Goal: Find specific page/section: Find specific page/section

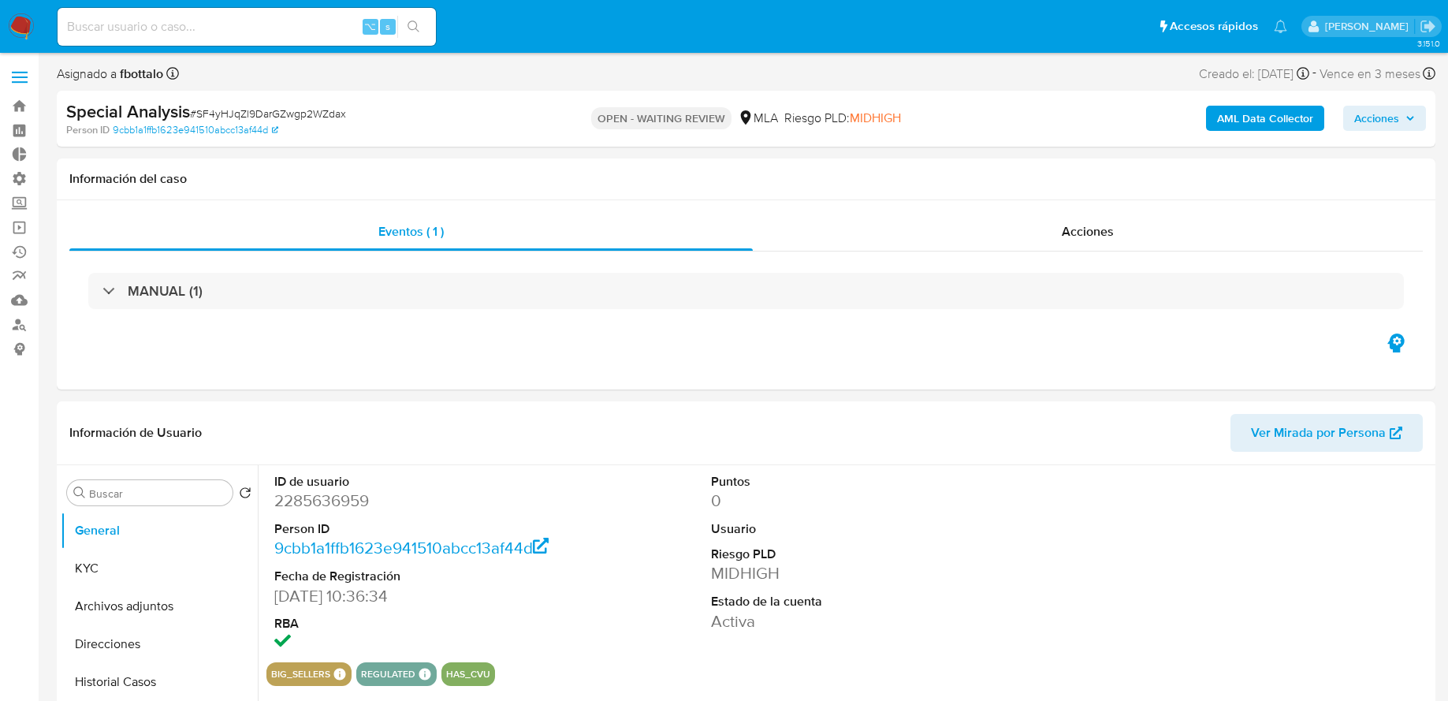
select select "10"
click at [226, 28] on input at bounding box center [247, 27] width 378 height 20
paste input "614295345"
type input "614295345"
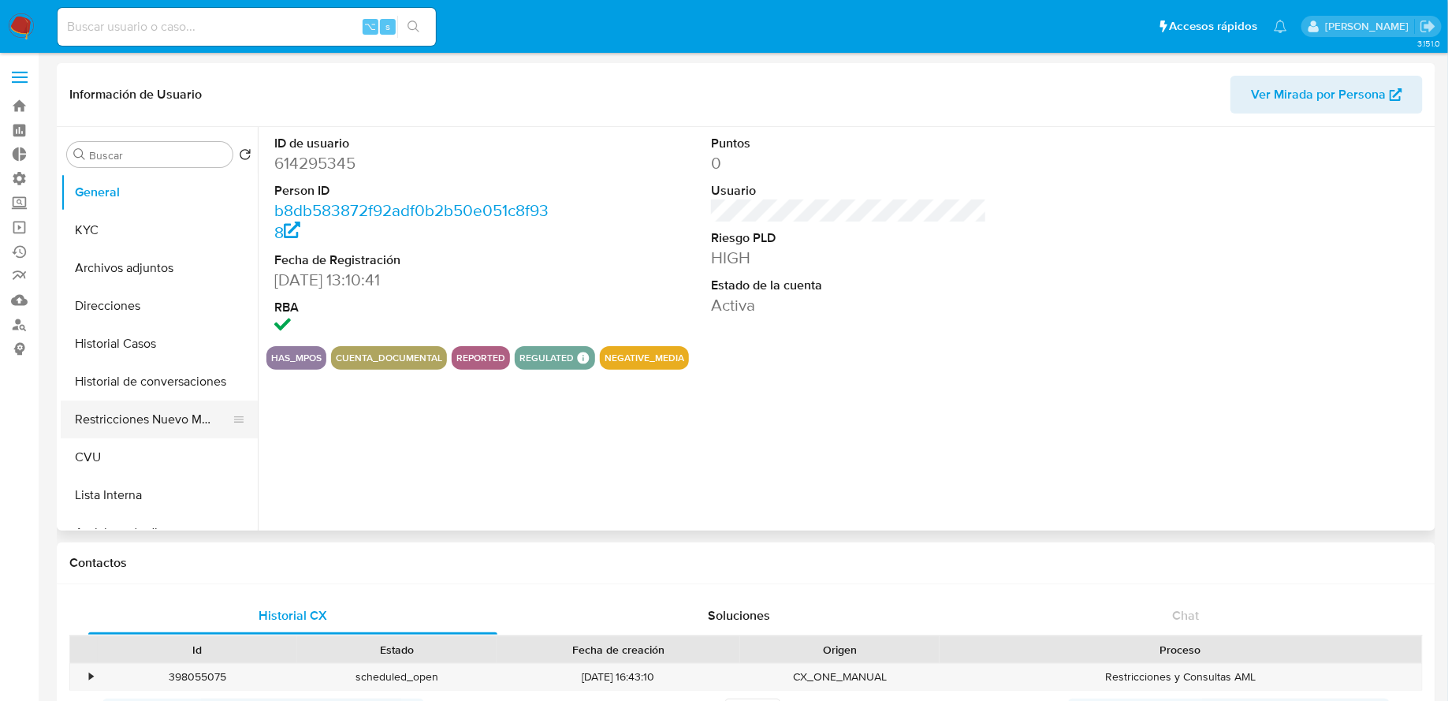
click at [154, 407] on button "Restricciones Nuevo Mundo" at bounding box center [153, 419] width 184 height 38
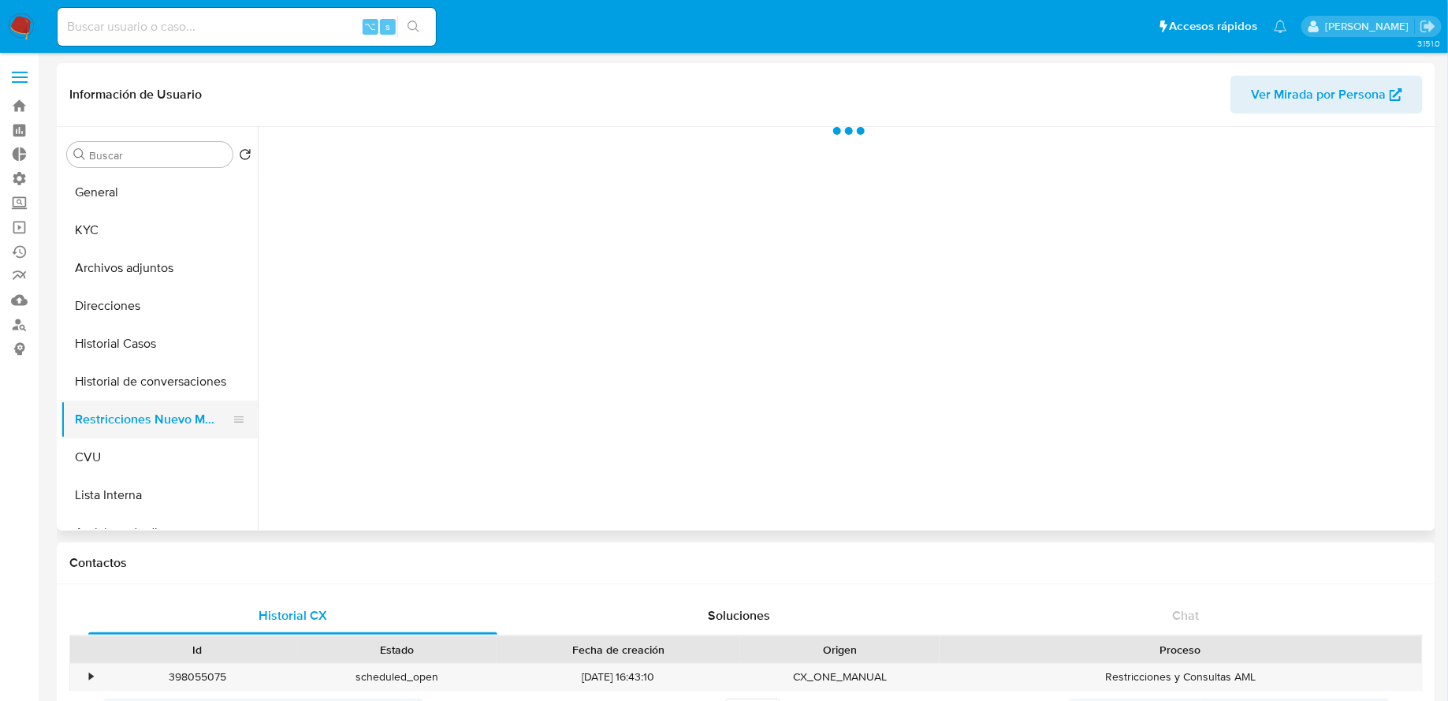
select select "10"
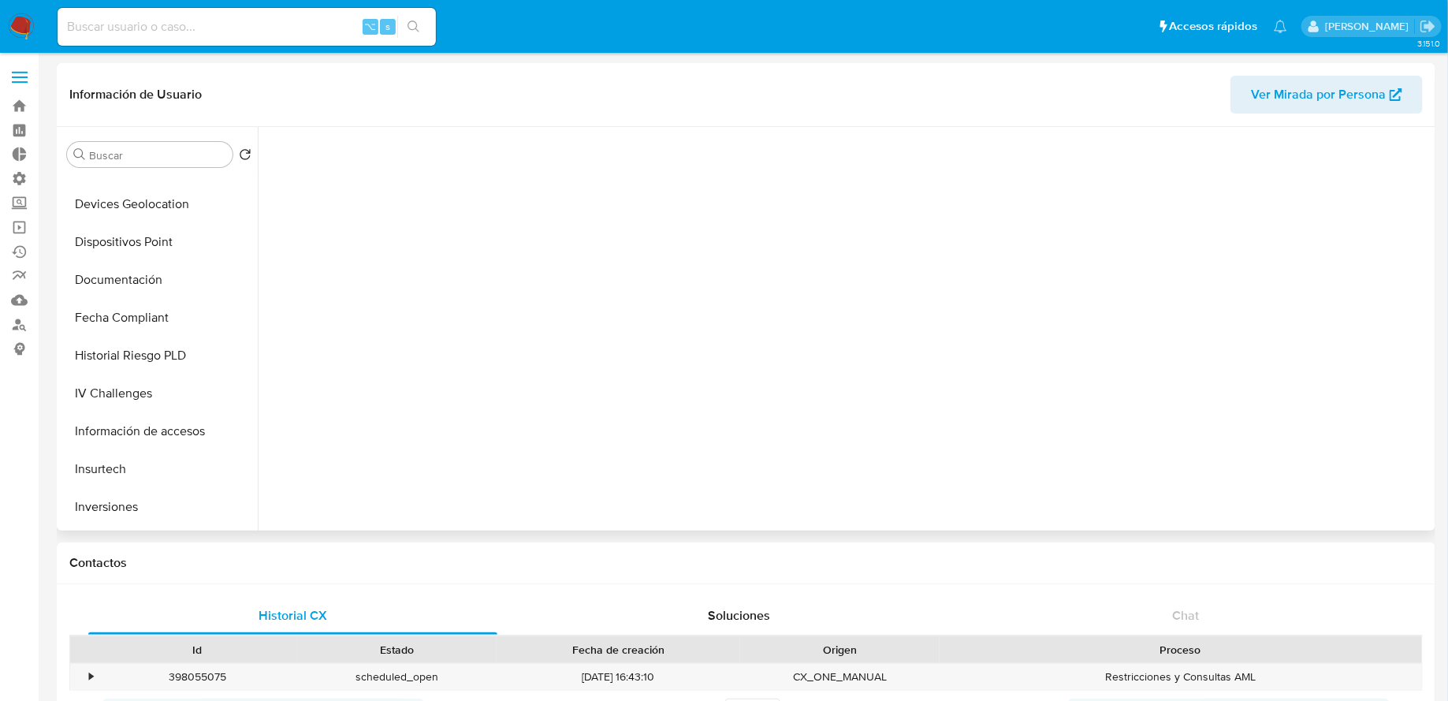
scroll to position [704, 0]
click at [33, 31] on img at bounding box center [21, 26] width 27 height 27
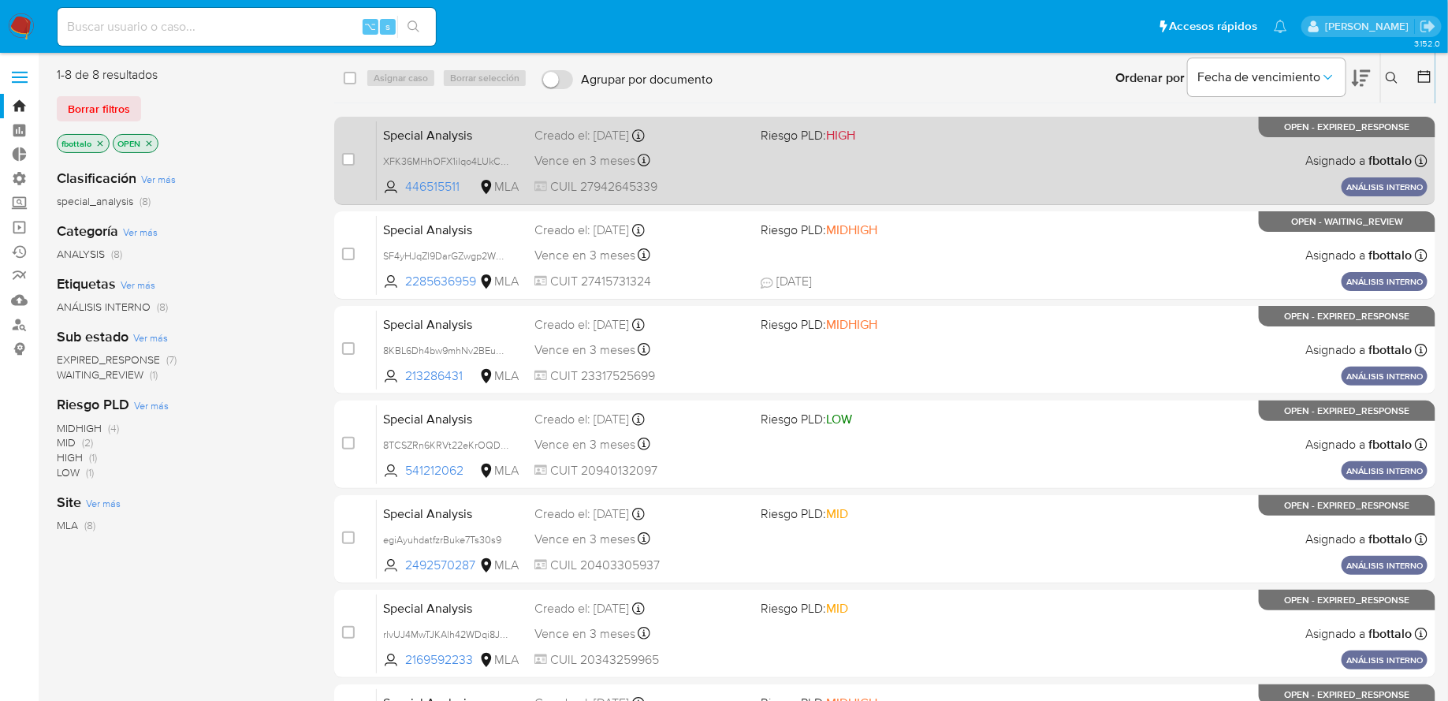
click at [865, 167] on div "Special Analysis XFK36MHhOFX1ilqo4LUkCVUC 446515511 MLA Riesgo PLD: HIGH Creado…" at bounding box center [902, 161] width 1050 height 80
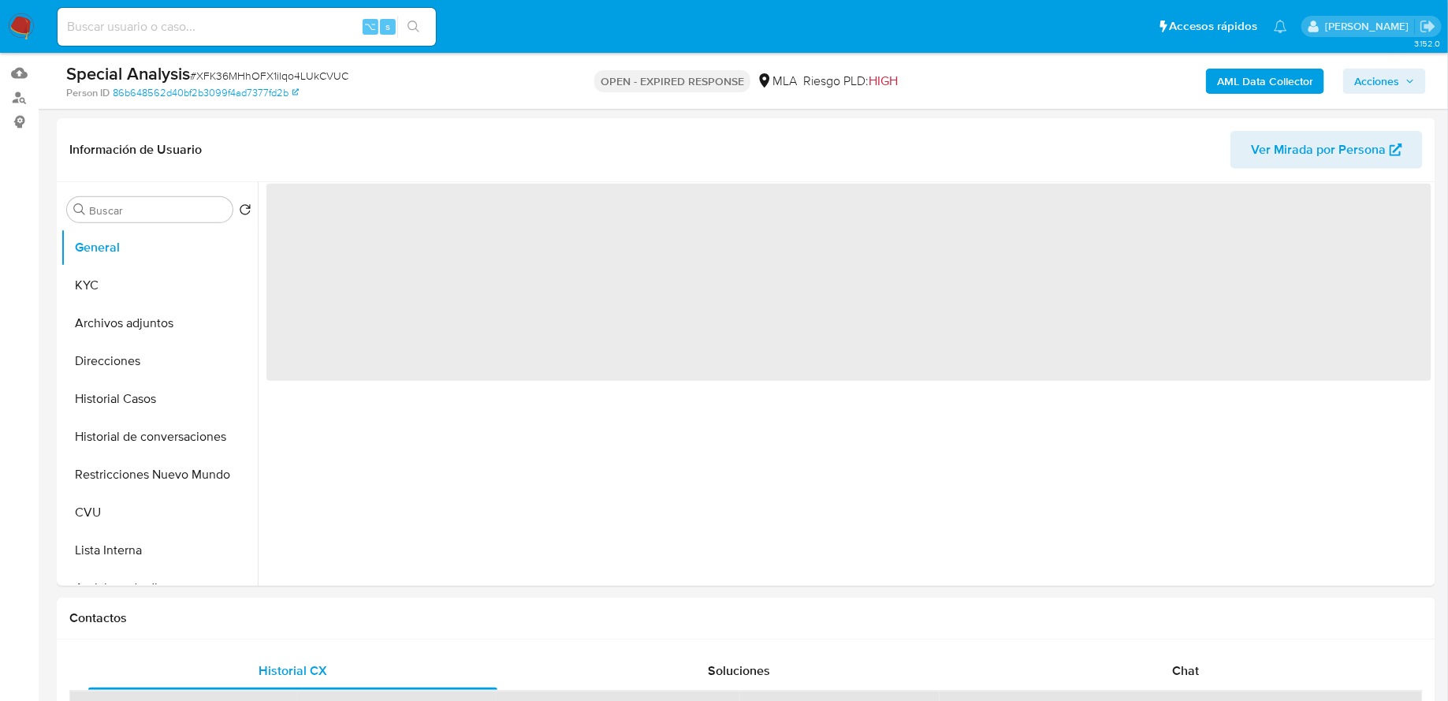
scroll to position [359, 0]
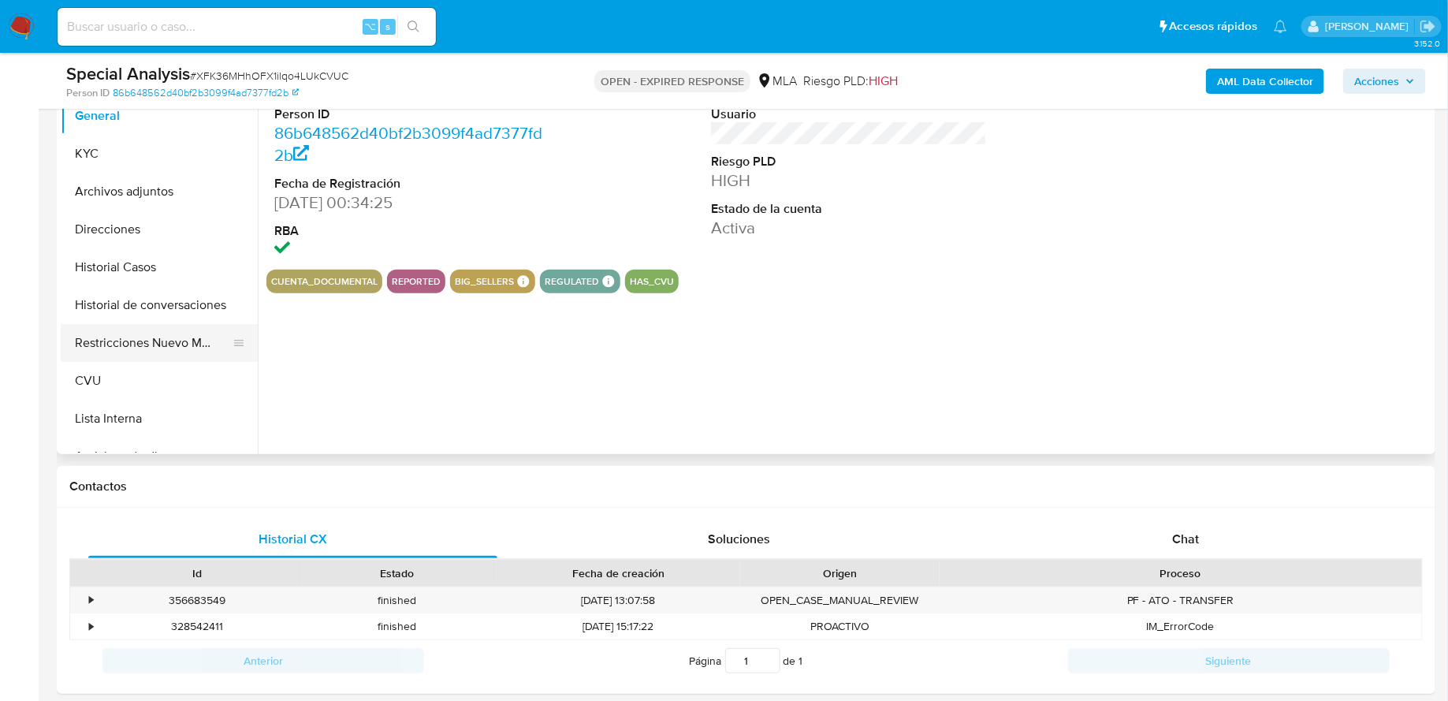
click at [148, 339] on button "Restricciones Nuevo Mundo" at bounding box center [153, 343] width 184 height 38
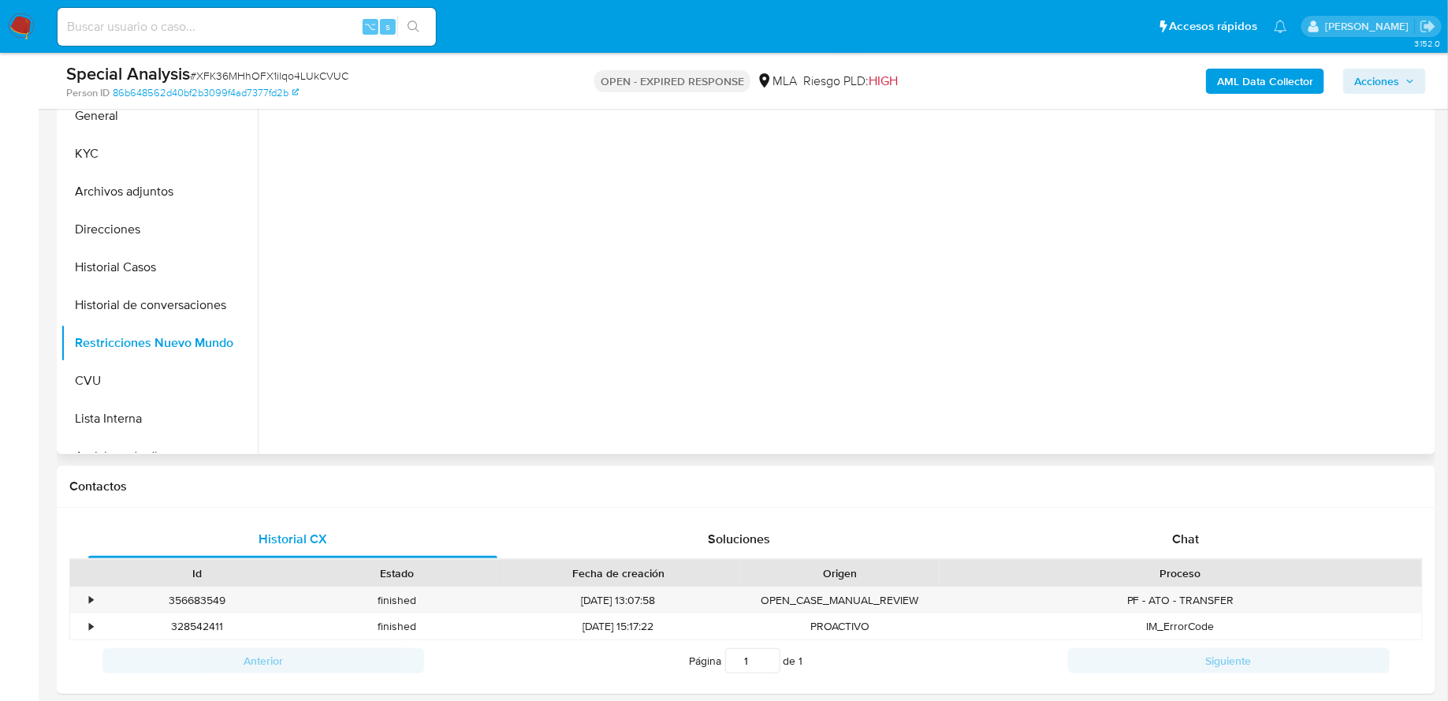
select select "10"
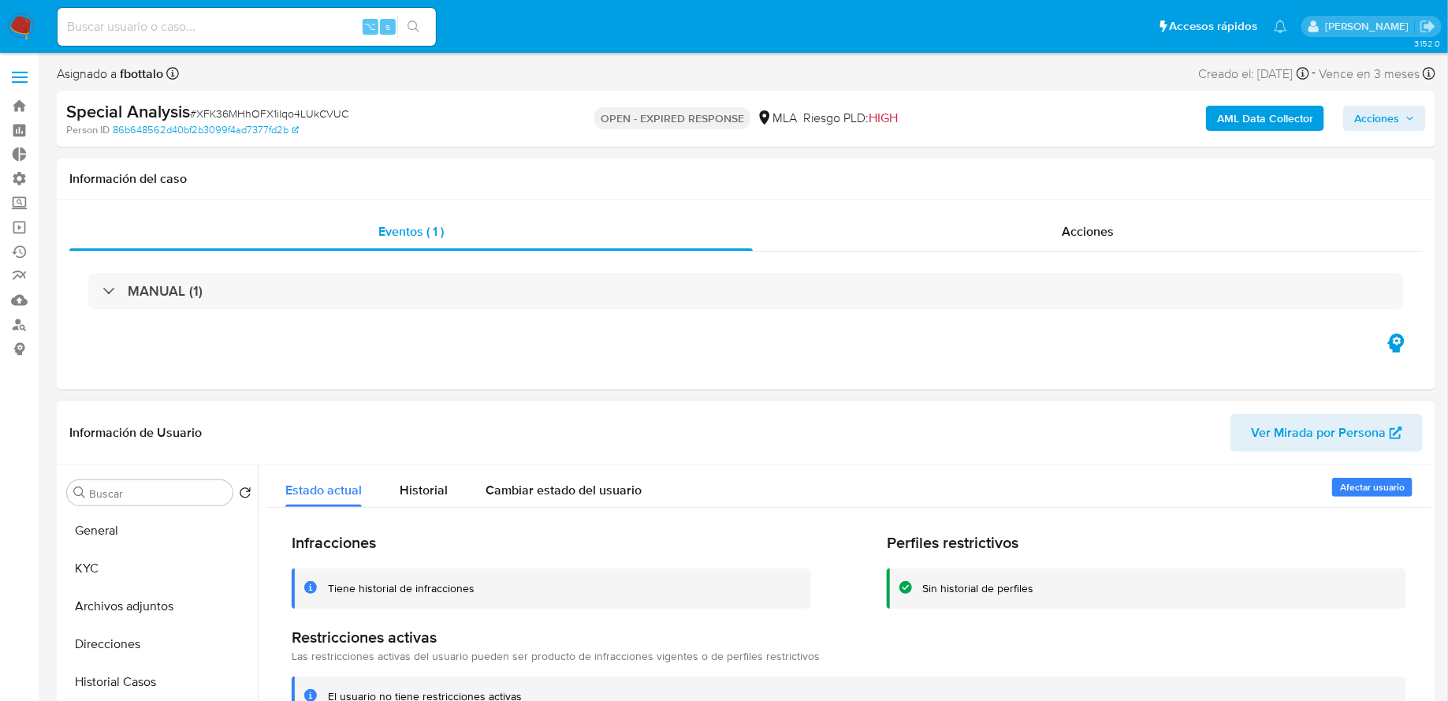
scroll to position [128, 0]
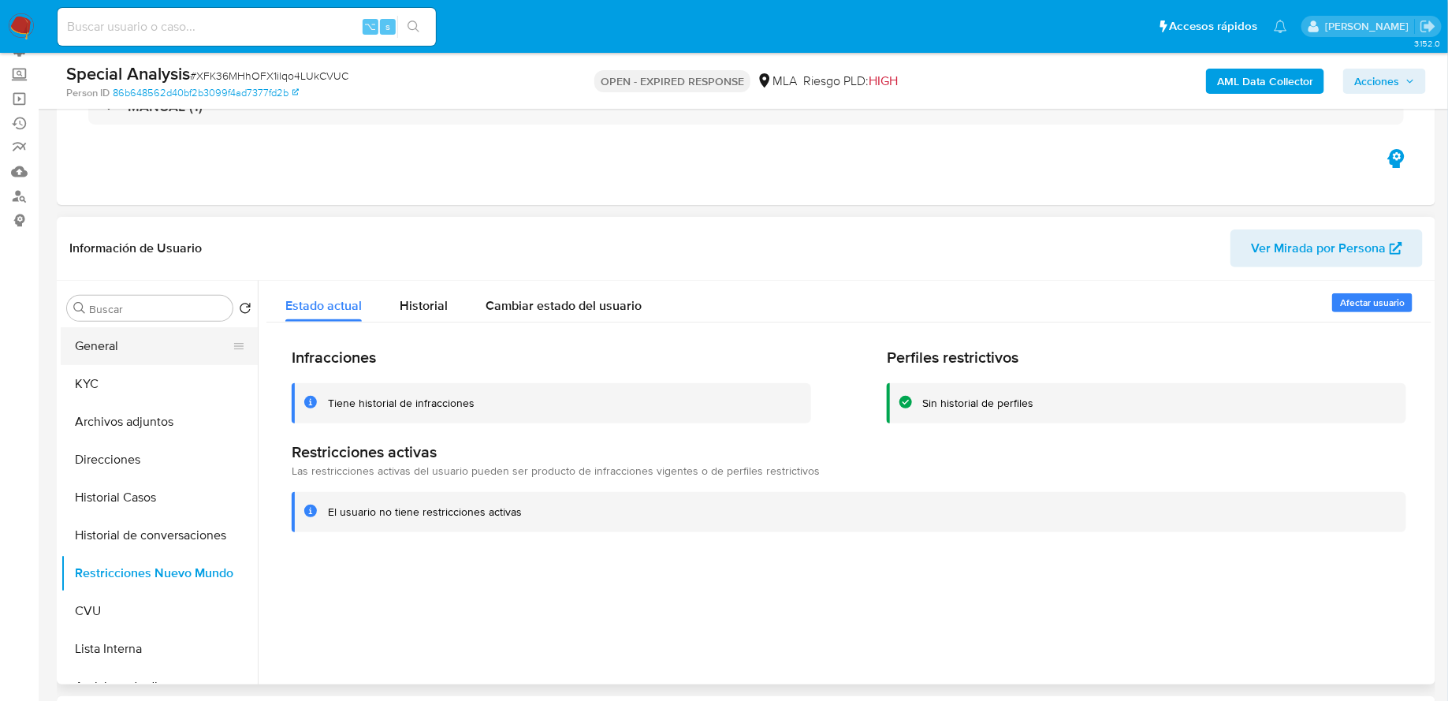
click at [124, 339] on button "General" at bounding box center [153, 346] width 184 height 38
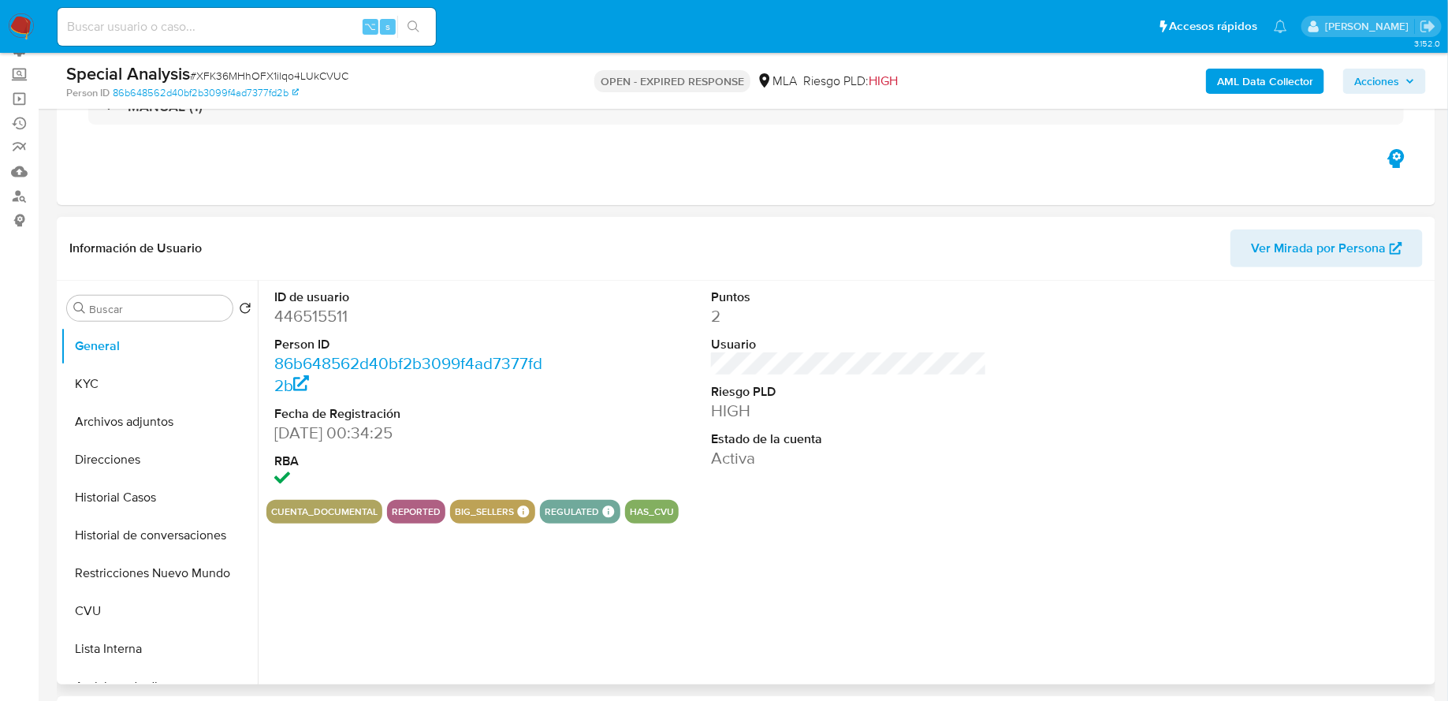
click at [333, 323] on dd "446515511" at bounding box center [412, 316] width 276 height 22
copy dd "446515511"
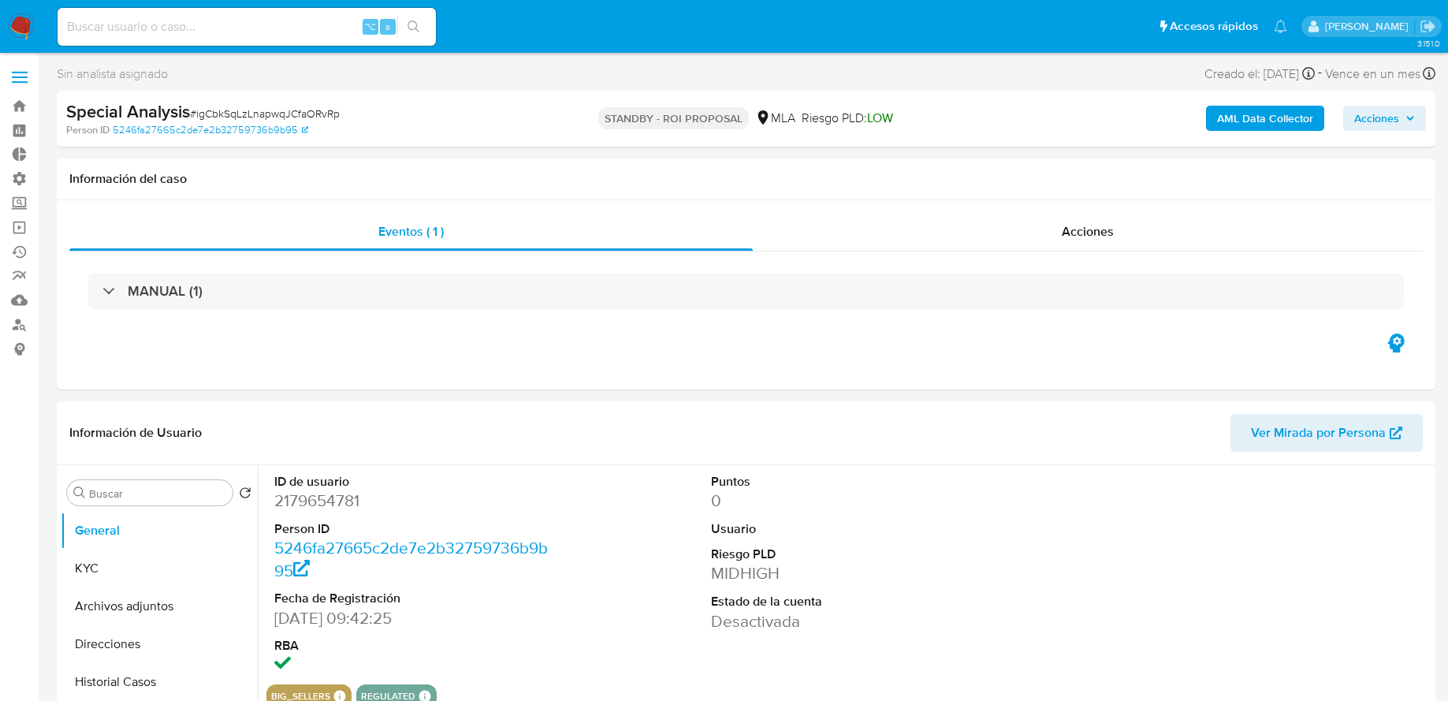
select select "10"
click at [240, 18] on input at bounding box center [247, 27] width 378 height 20
paste input "446515511"
type input "446515511"
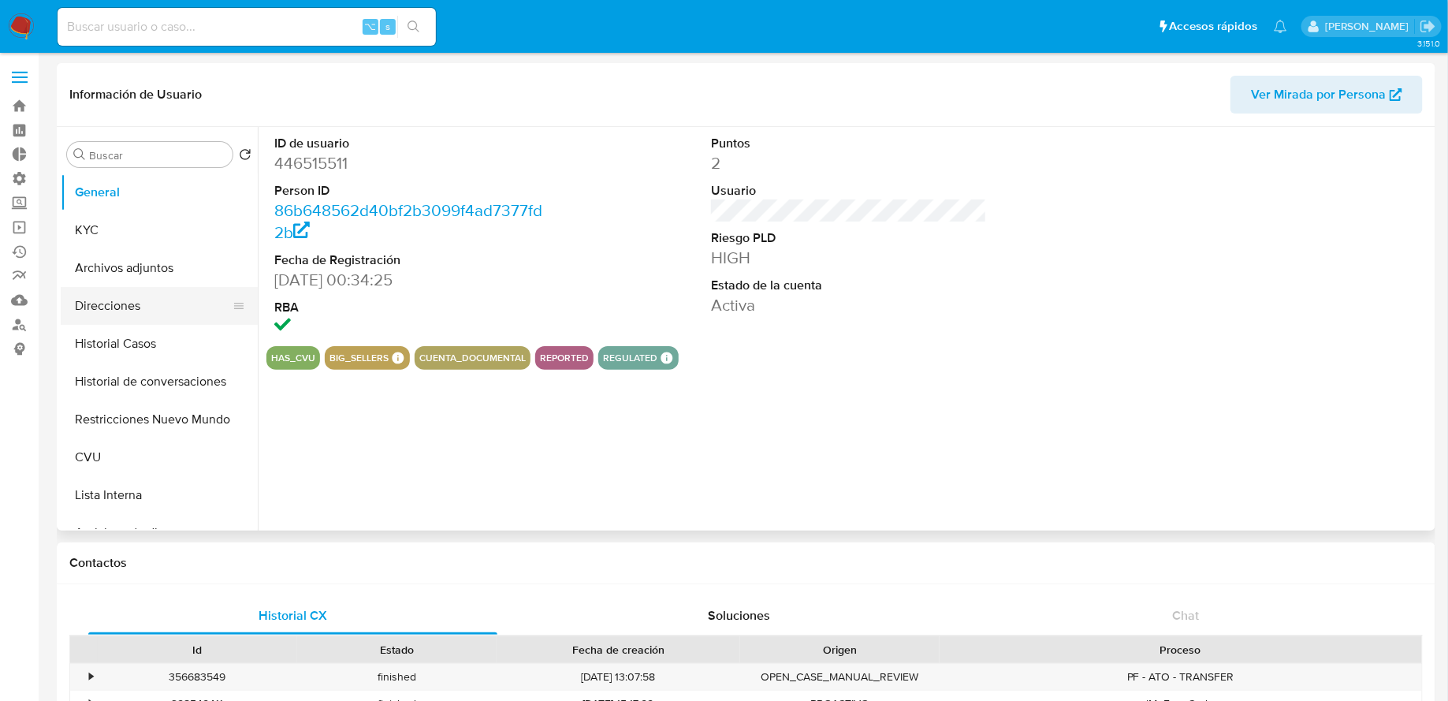
select select "10"
click at [132, 403] on button "Restricciones Nuevo Mundo" at bounding box center [153, 419] width 184 height 38
